Goal: Task Accomplishment & Management: Complete application form

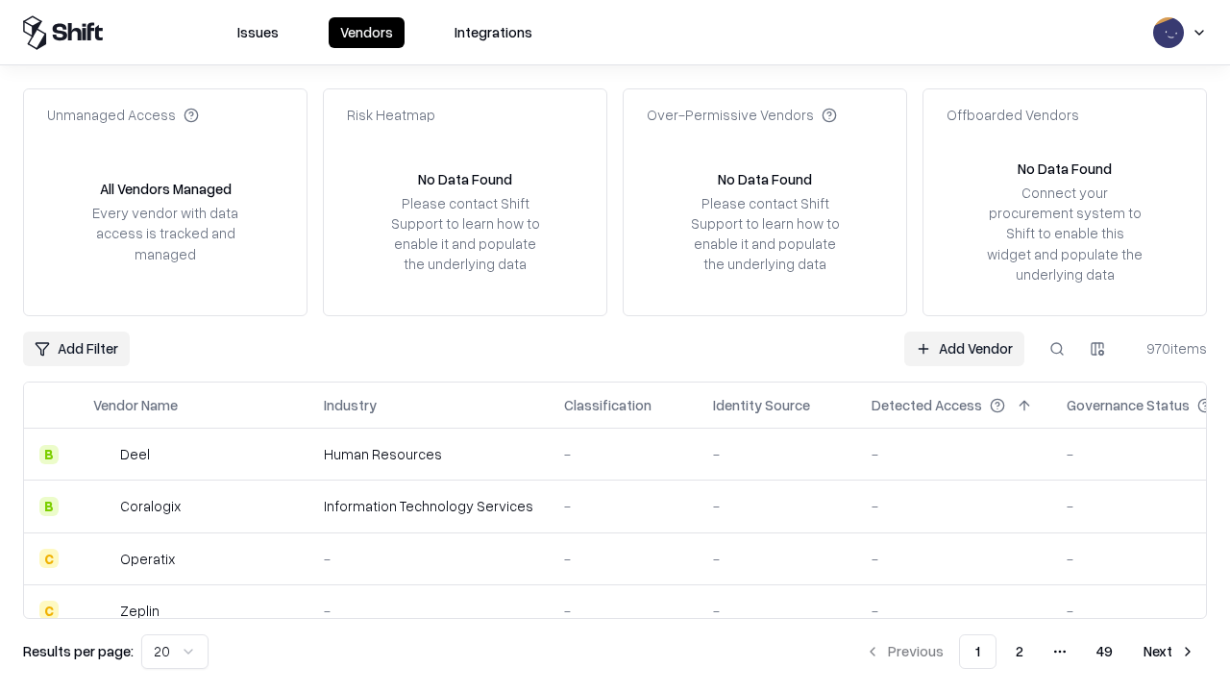
click at [964, 348] on link "Add Vendor" at bounding box center [964, 349] width 120 height 35
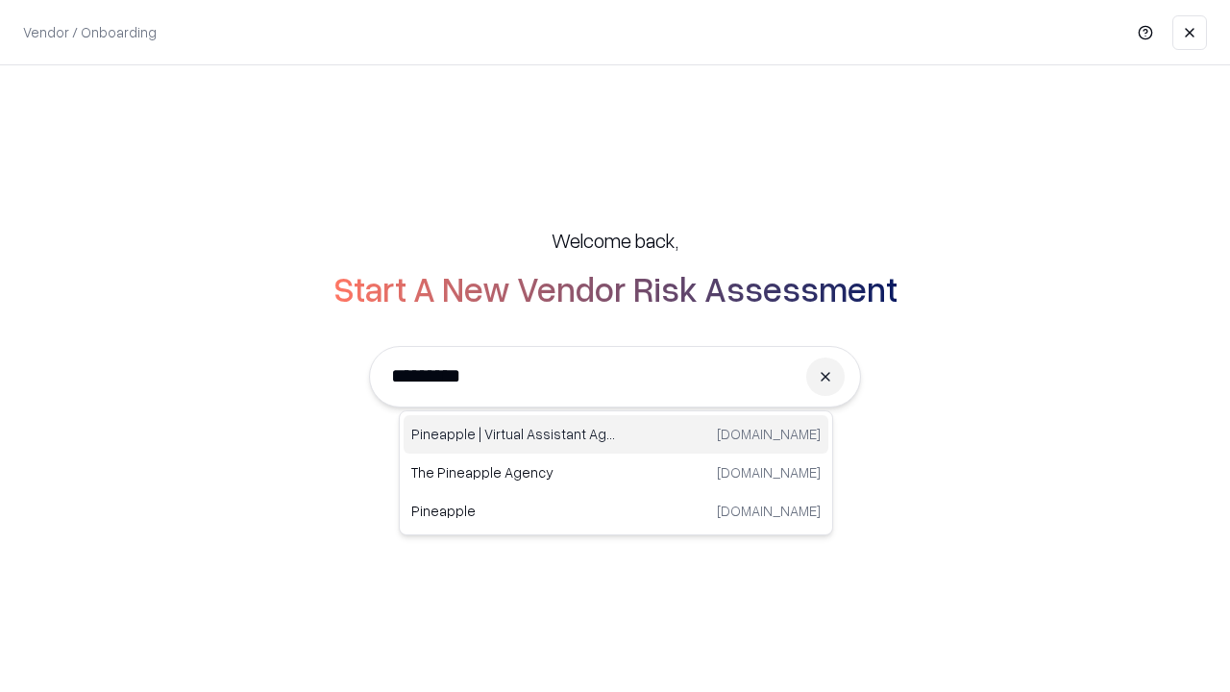
click at [616, 434] on div "Pineapple | Virtual Assistant Agency [DOMAIN_NAME]" at bounding box center [616, 434] width 425 height 38
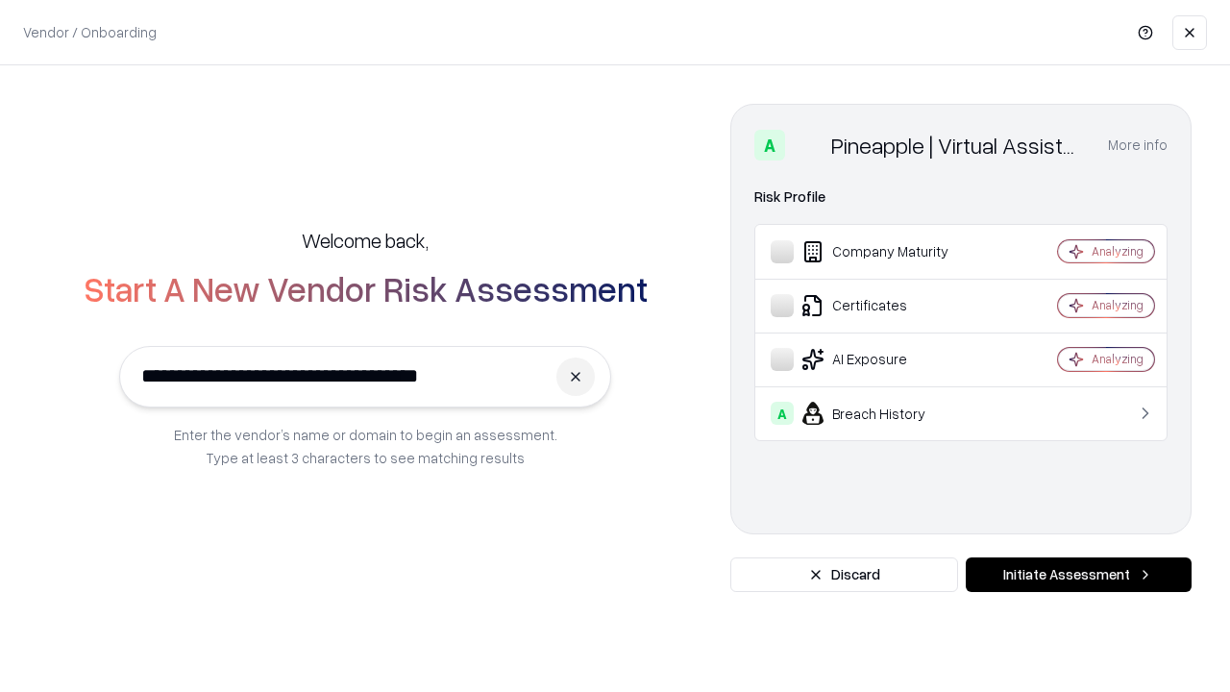
type input "**********"
click at [1078, 575] on button "Initiate Assessment" at bounding box center [1079, 574] width 226 height 35
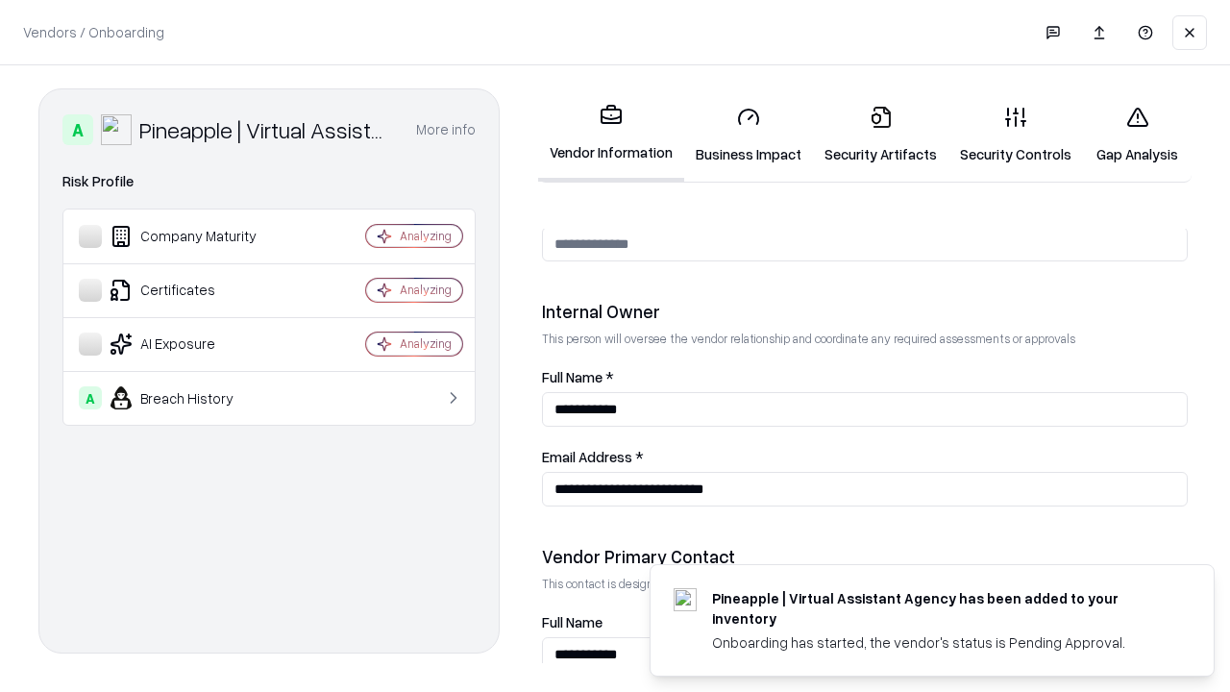
scroll to position [996, 0]
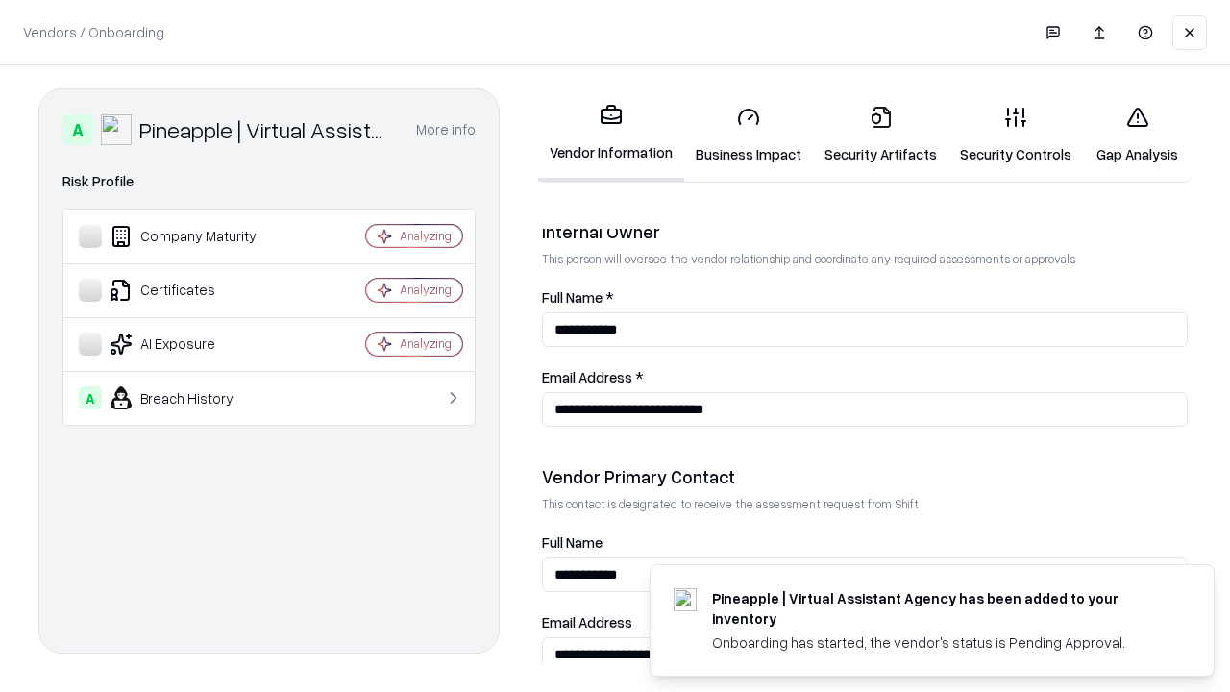
click at [749, 135] on link "Business Impact" at bounding box center [748, 134] width 129 height 89
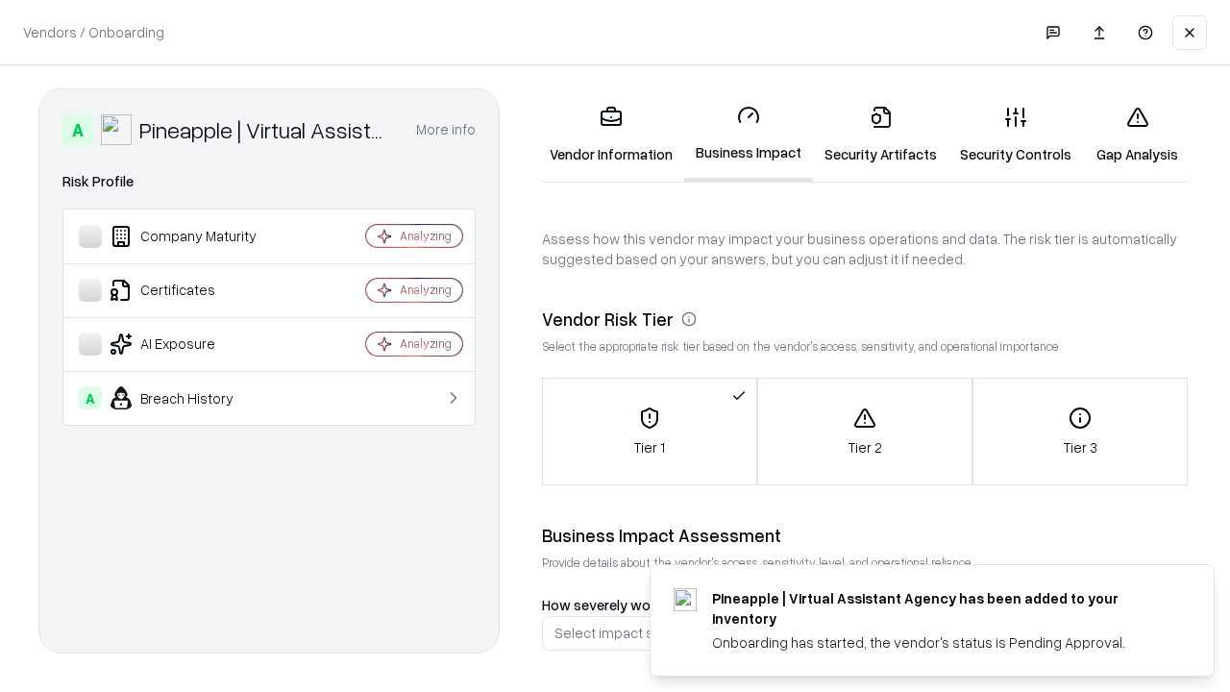
click at [880, 135] on link "Security Artifacts" at bounding box center [881, 134] width 136 height 89
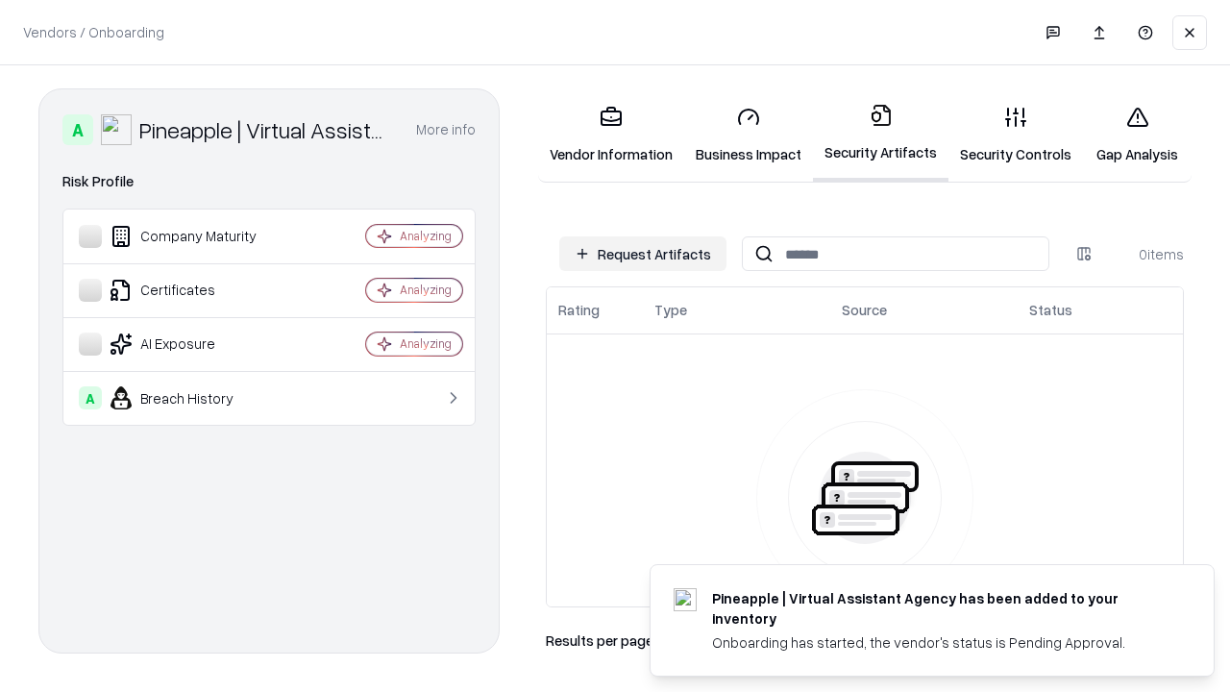
click at [643, 254] on button "Request Artifacts" at bounding box center [642, 253] width 167 height 35
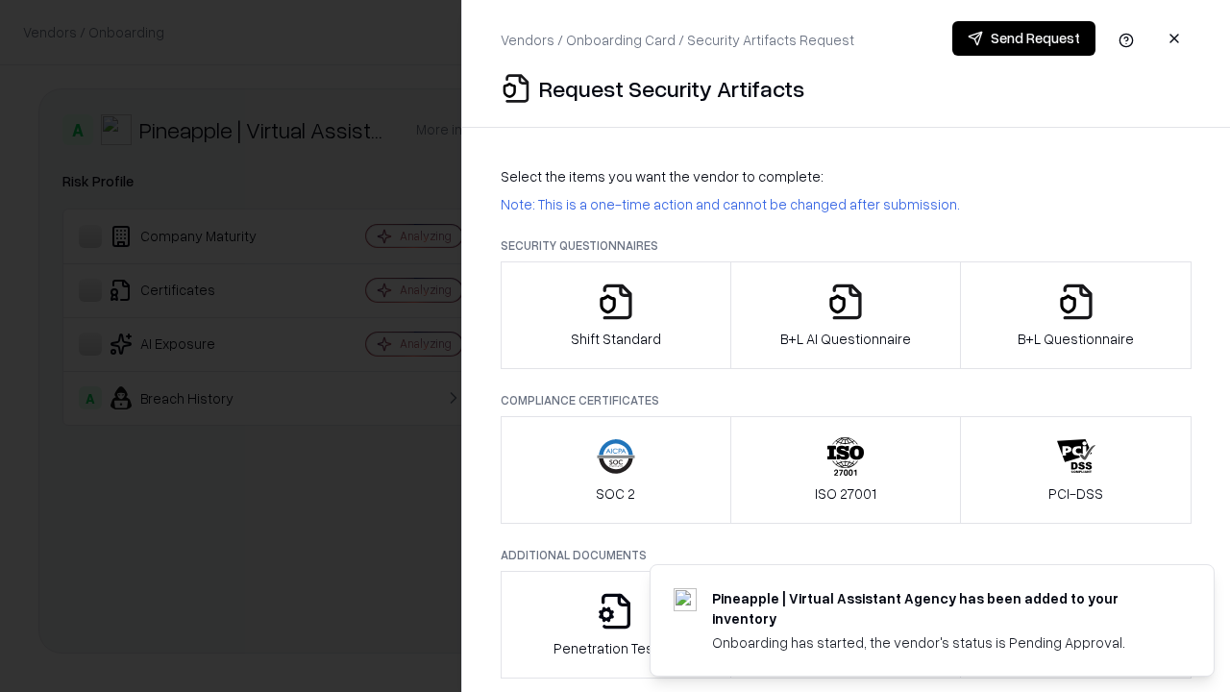
click at [615, 315] on icon "button" at bounding box center [616, 302] width 38 height 38
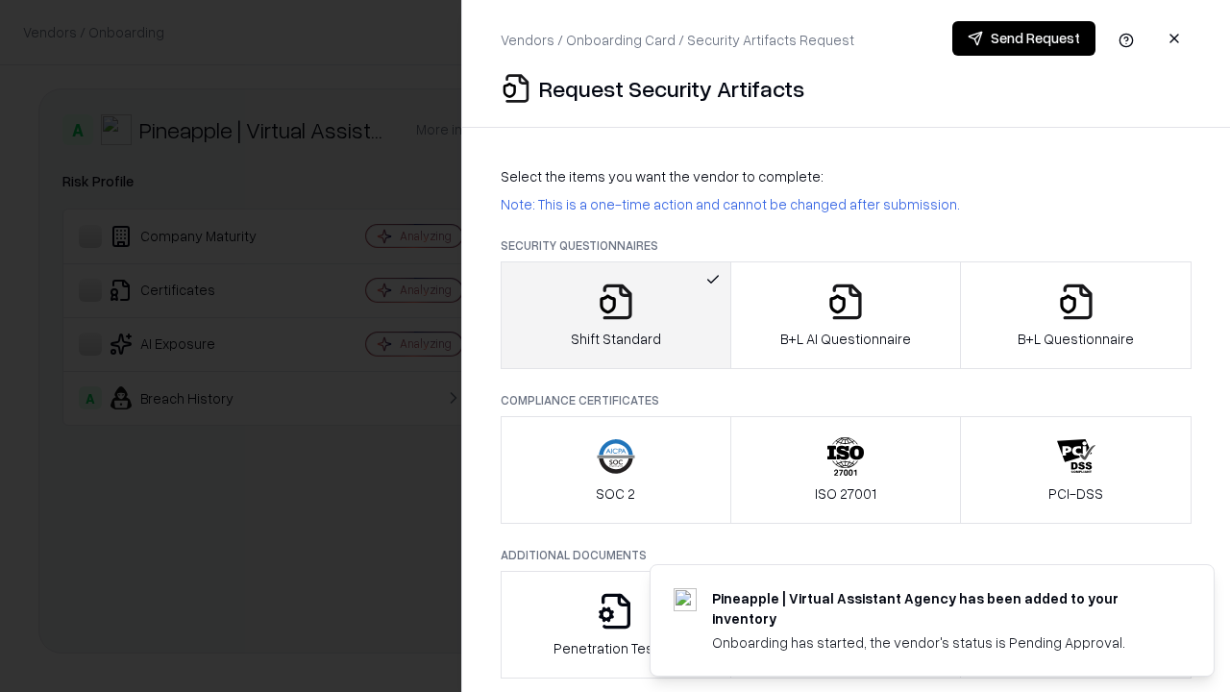
click at [1024, 38] on button "Send Request" at bounding box center [1023, 38] width 143 height 35
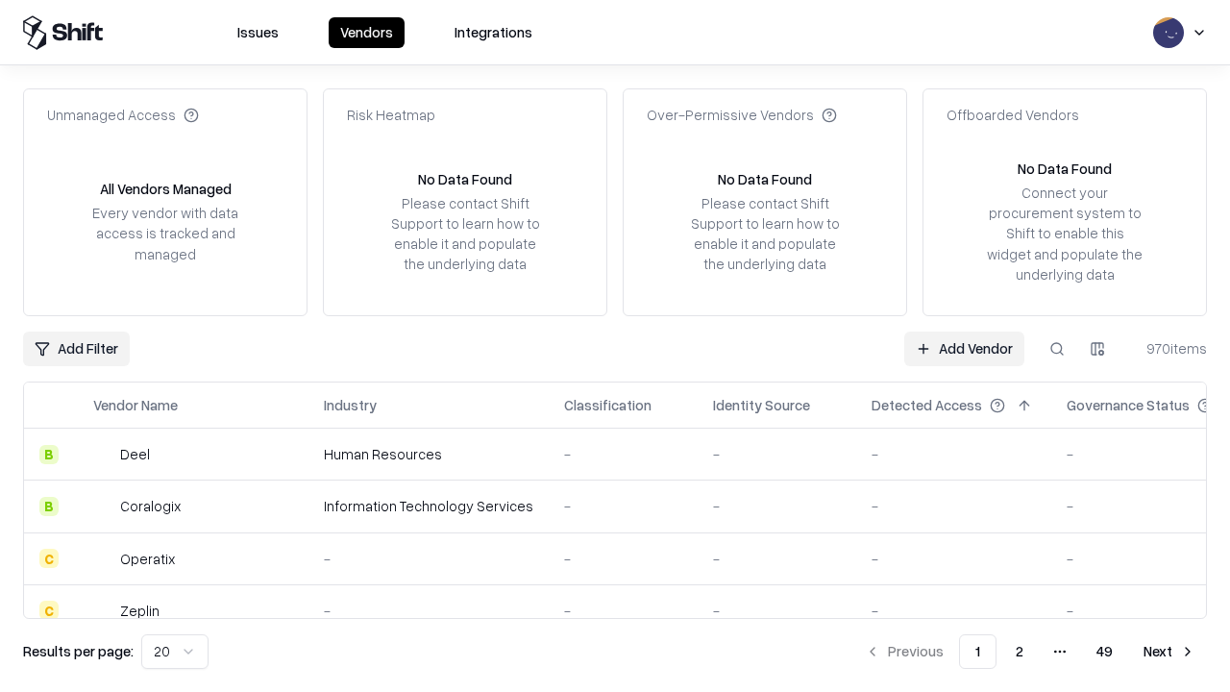
click at [1057, 348] on button at bounding box center [1057, 349] width 35 height 35
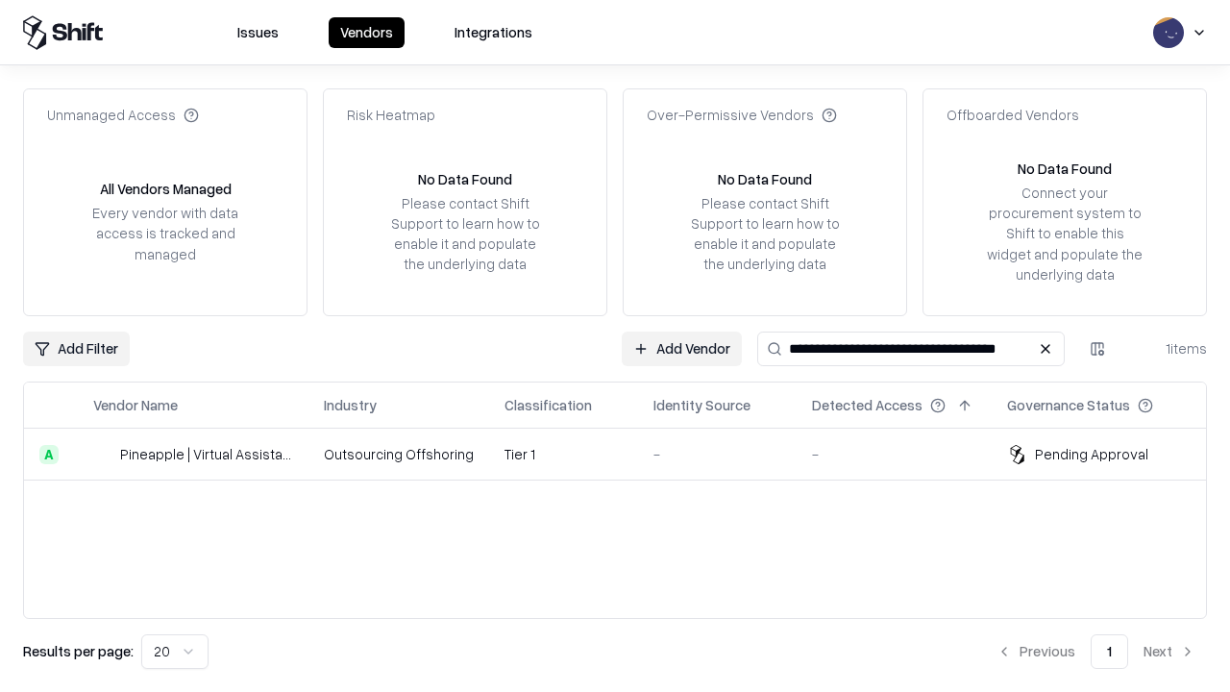
type input "**********"
click at [627, 454] on td "Tier 1" at bounding box center [563, 455] width 149 height 52
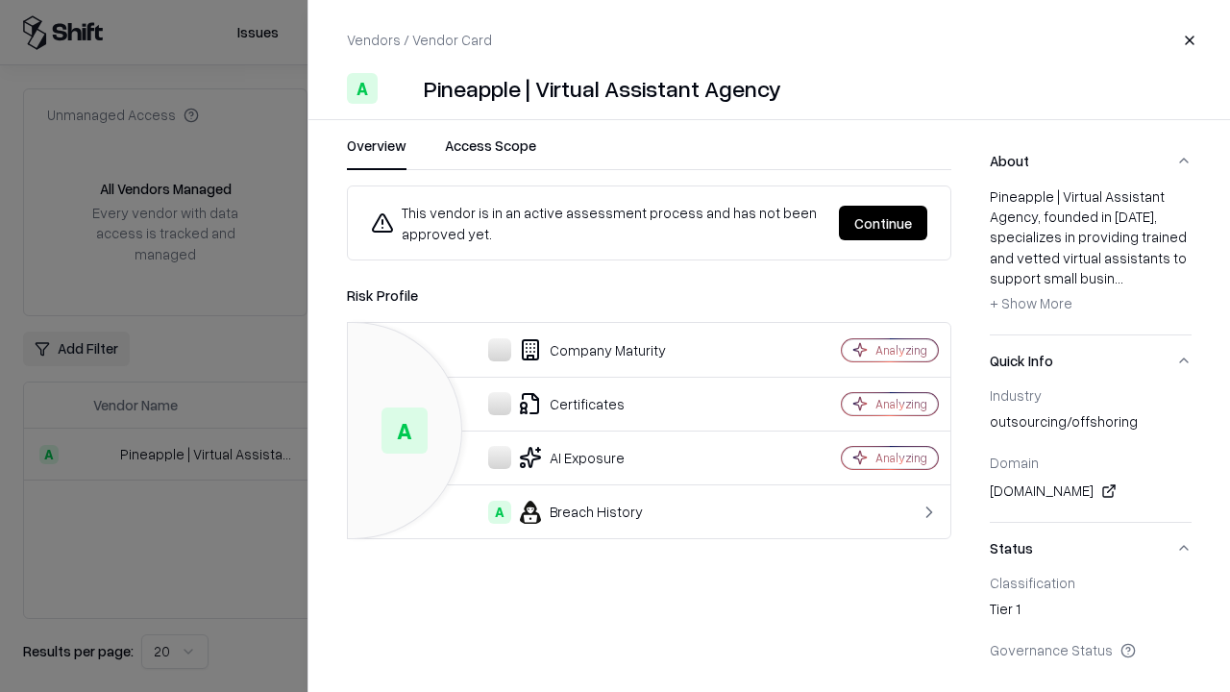
click at [883, 223] on button "Continue" at bounding box center [883, 223] width 88 height 35
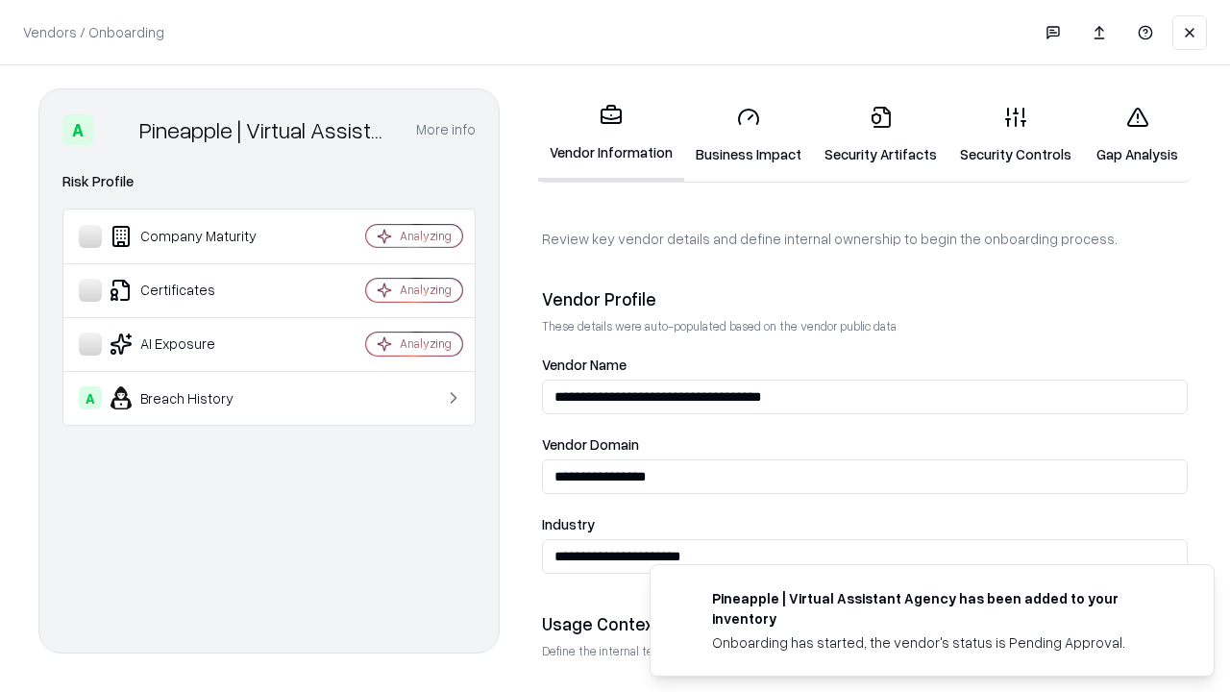
click at [880, 135] on link "Security Artifacts" at bounding box center [881, 134] width 136 height 89
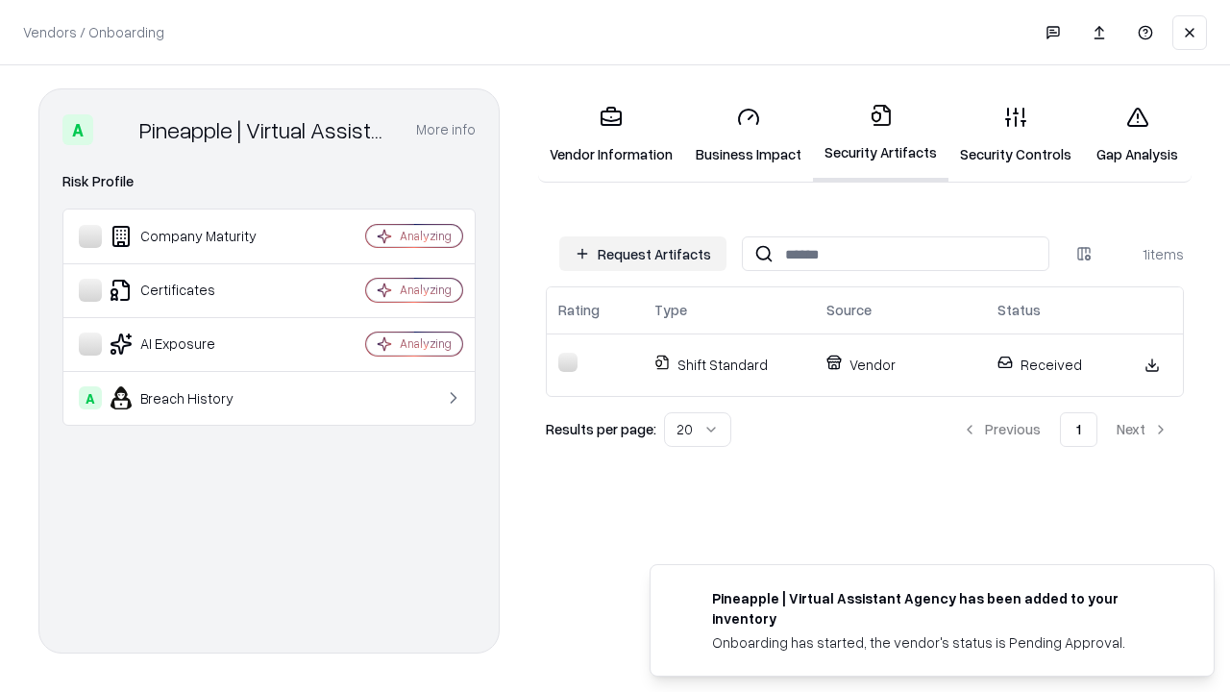
click at [1137, 135] on link "Gap Analysis" at bounding box center [1137, 134] width 109 height 89
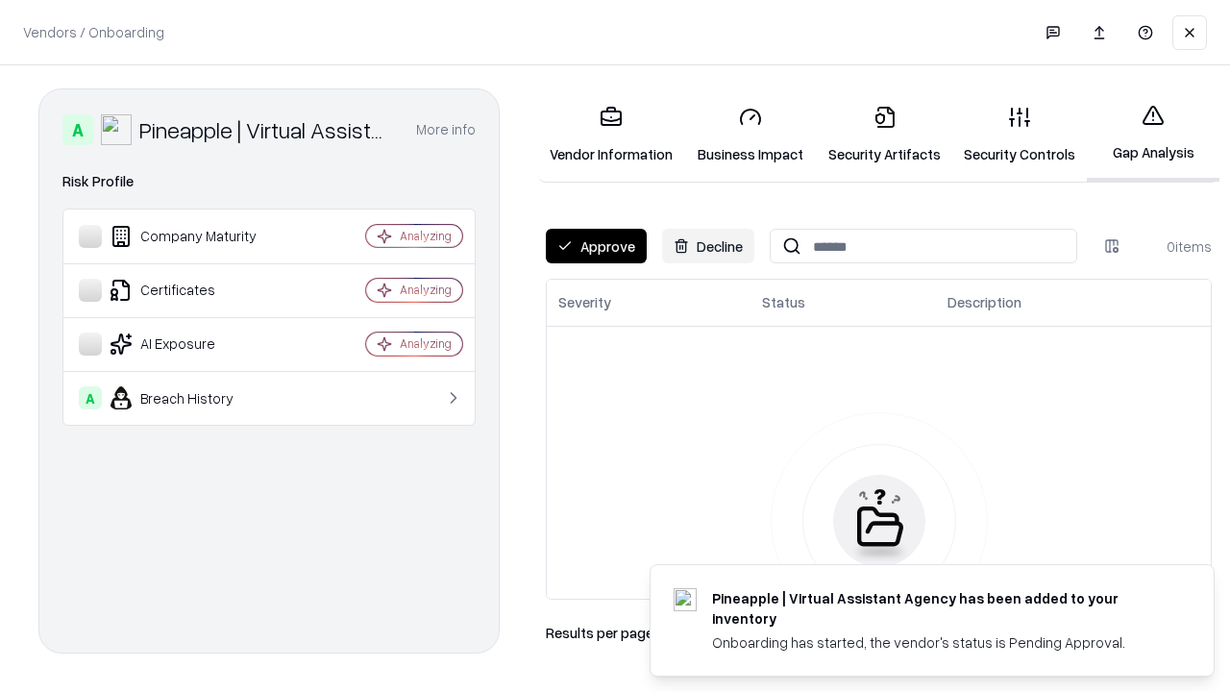
click at [596, 246] on button "Approve" at bounding box center [596, 246] width 101 height 35
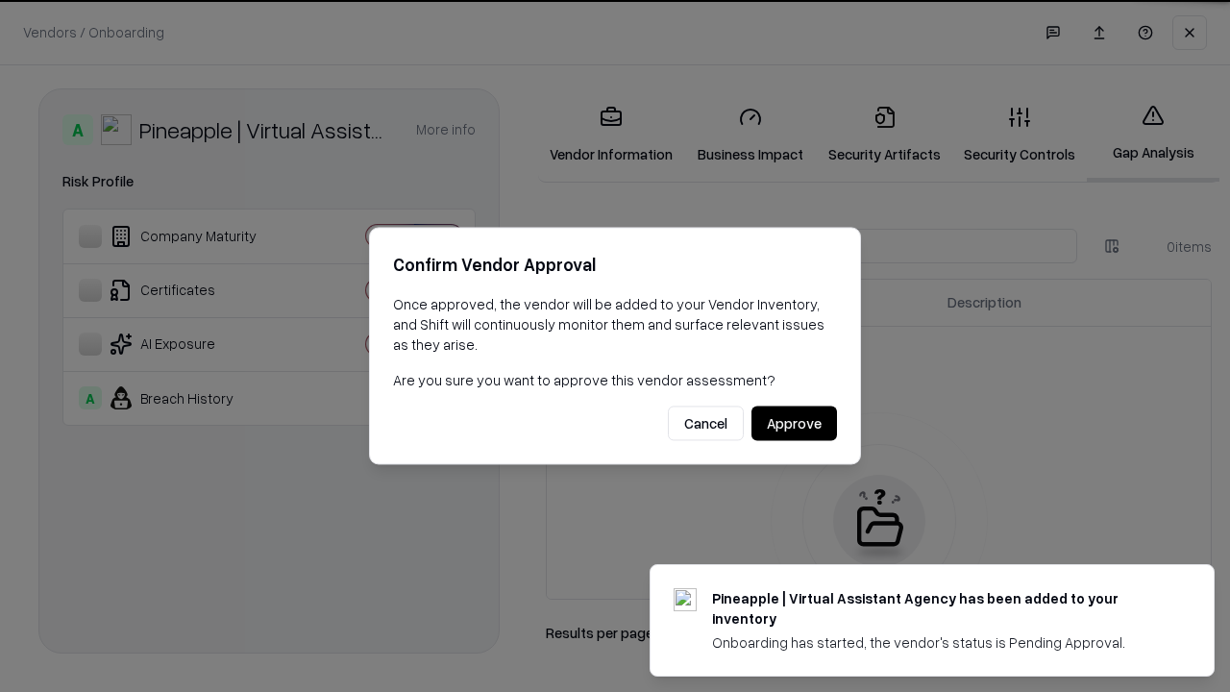
click at [794, 423] on button "Approve" at bounding box center [795, 424] width 86 height 35
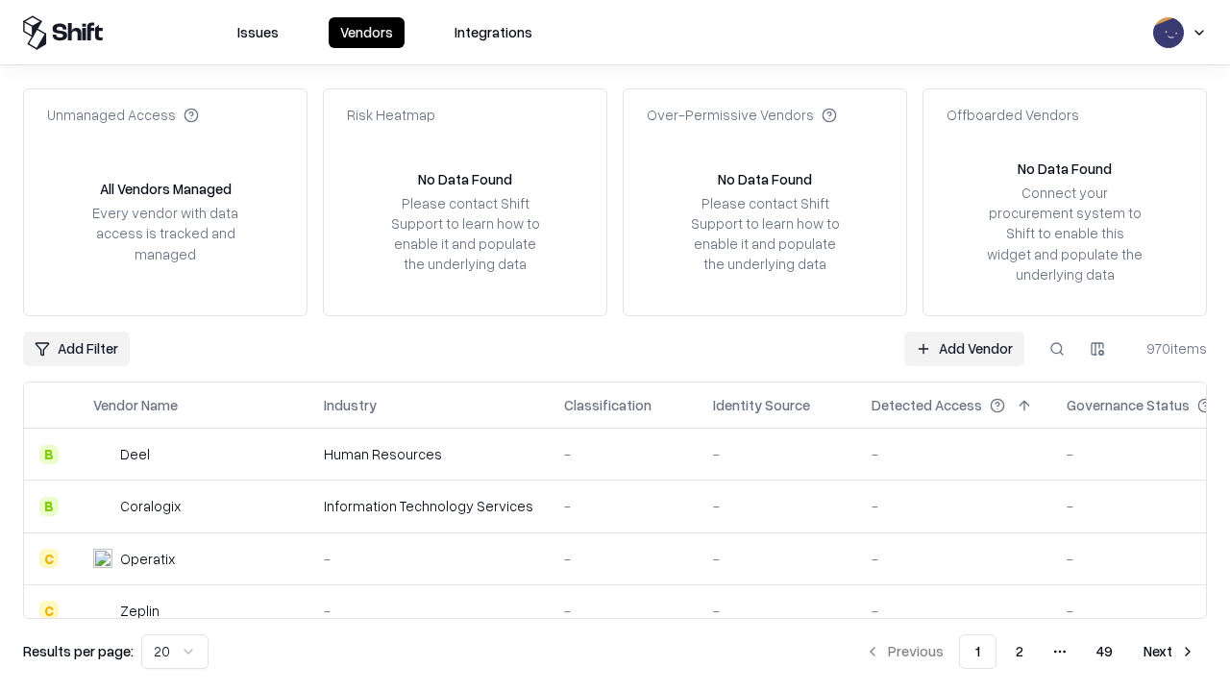
type input "**********"
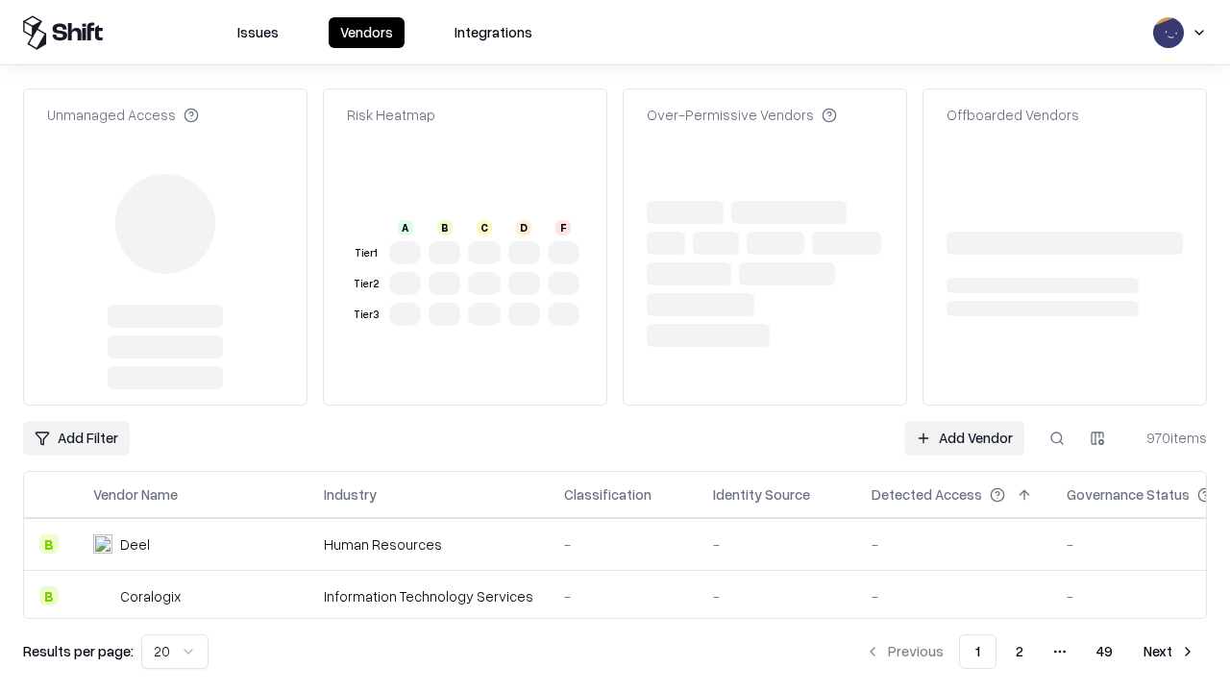
click at [964, 421] on link "Add Vendor" at bounding box center [964, 438] width 120 height 35
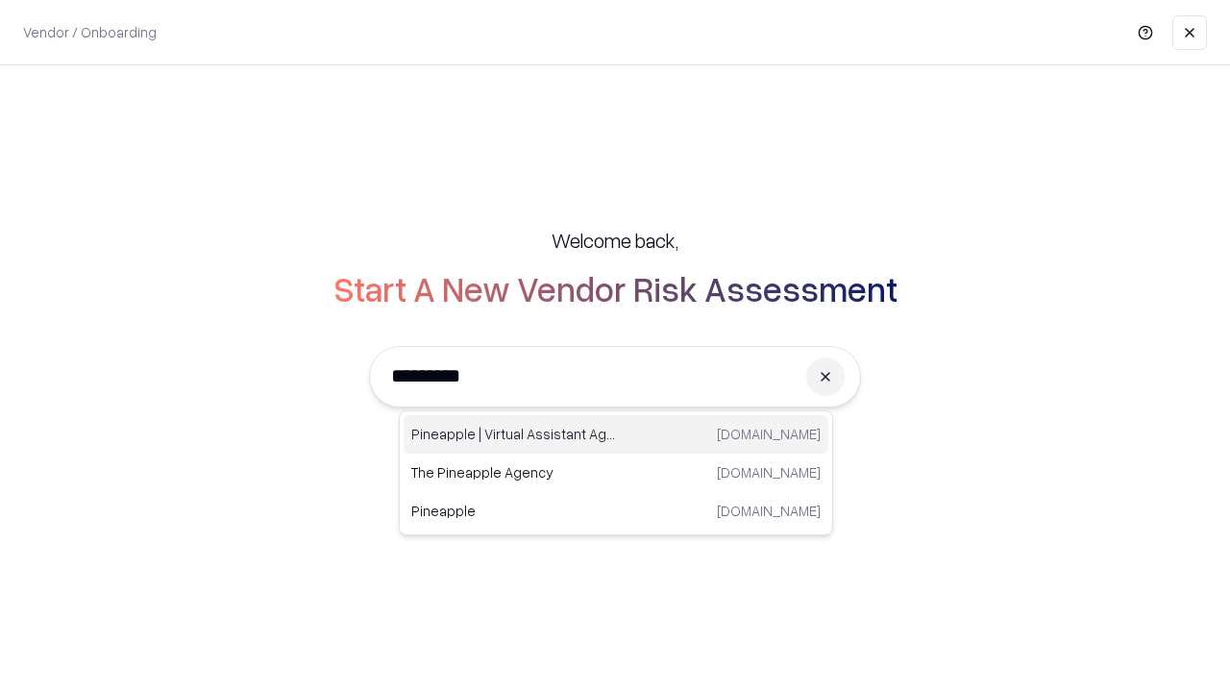
click at [616, 434] on div "Pineapple | Virtual Assistant Agency [DOMAIN_NAME]" at bounding box center [616, 434] width 425 height 38
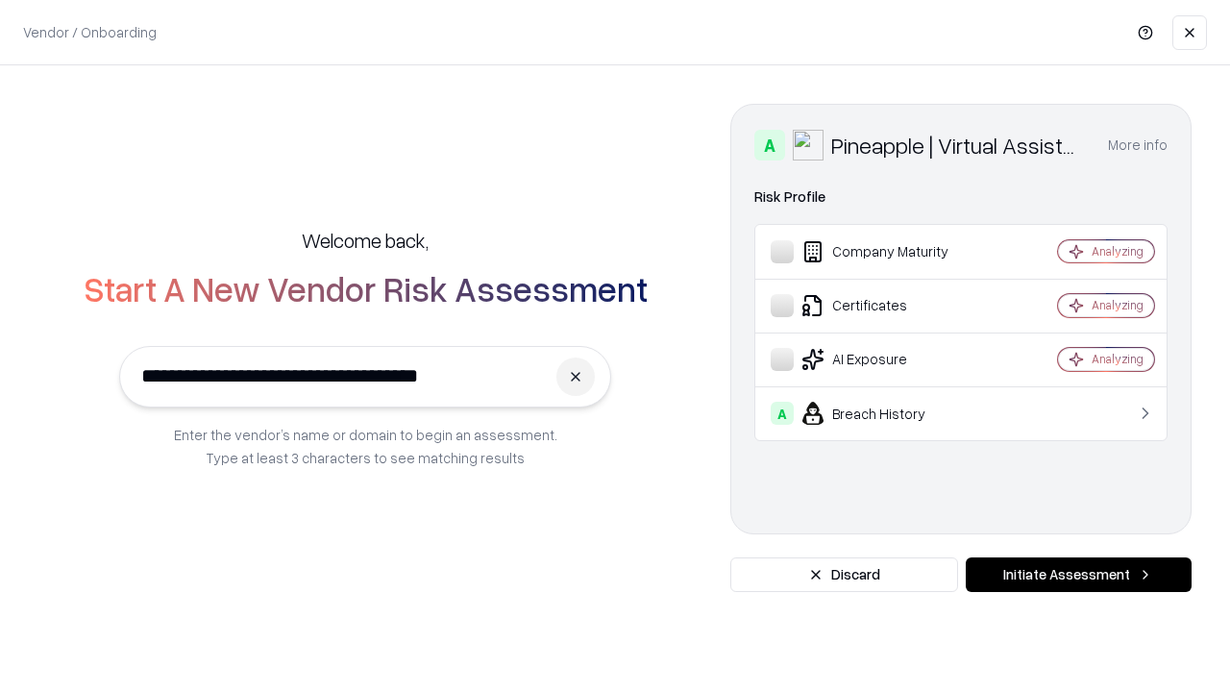
type input "**********"
click at [1078, 575] on button "Initiate Assessment" at bounding box center [1079, 574] width 226 height 35
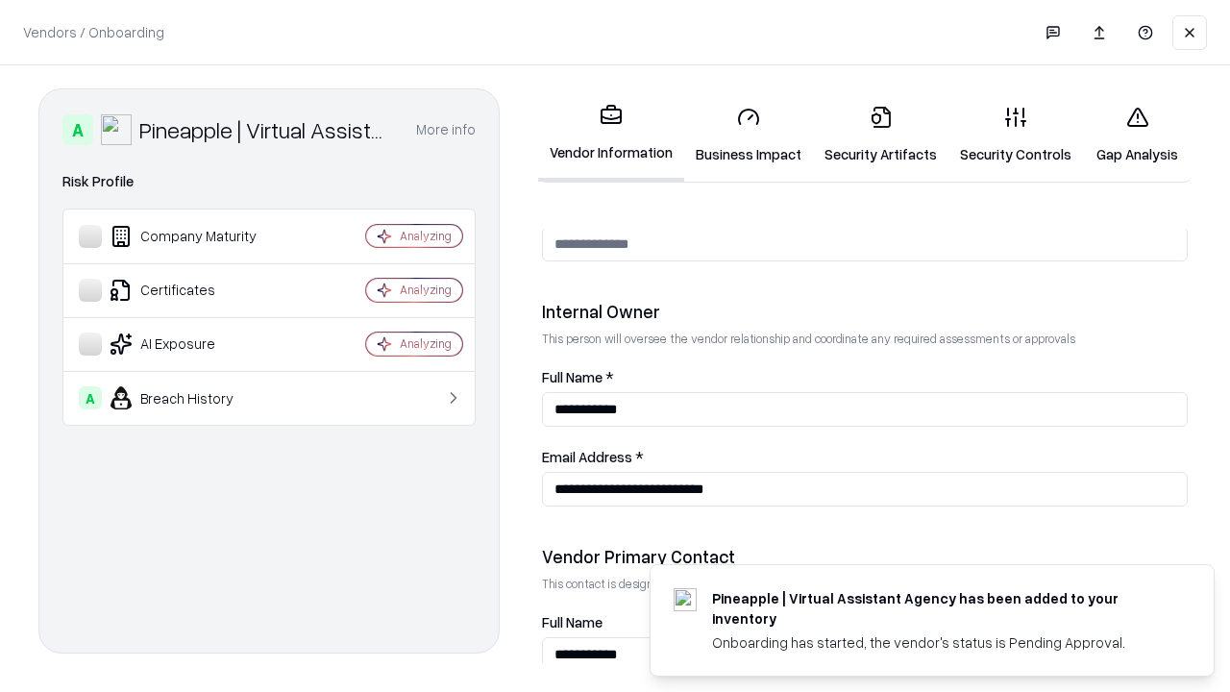
scroll to position [996, 0]
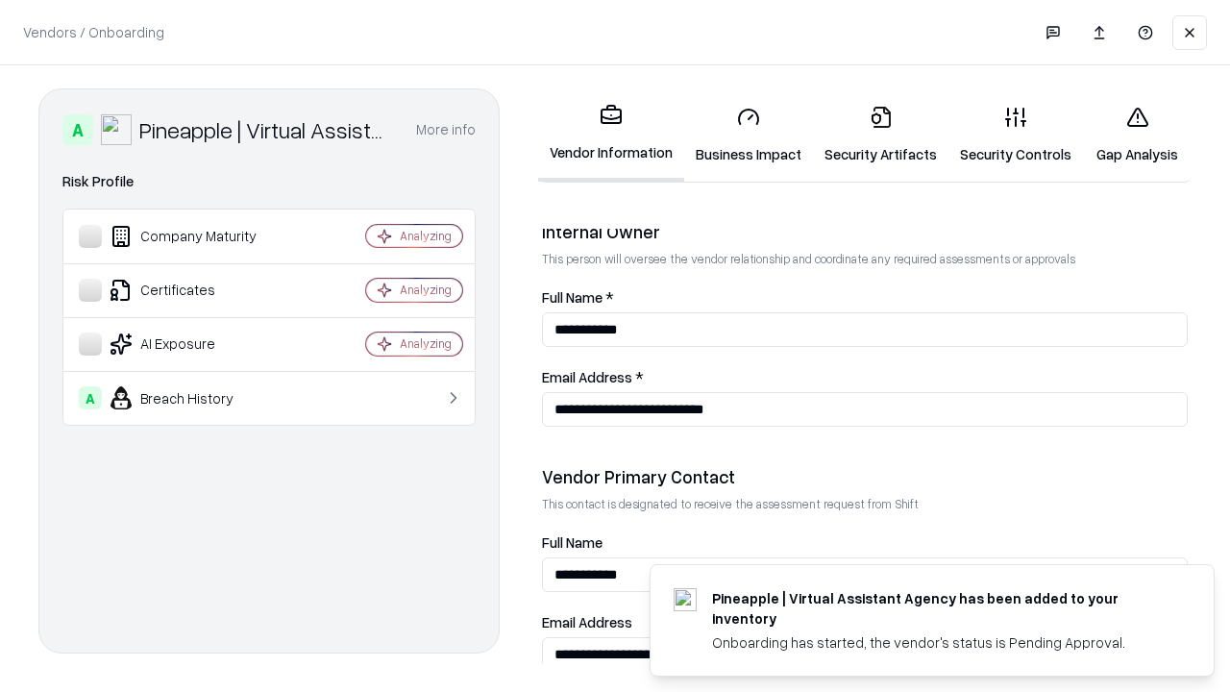
click at [1137, 135] on link "Gap Analysis" at bounding box center [1137, 134] width 109 height 89
